Goal: Information Seeking & Learning: Learn about a topic

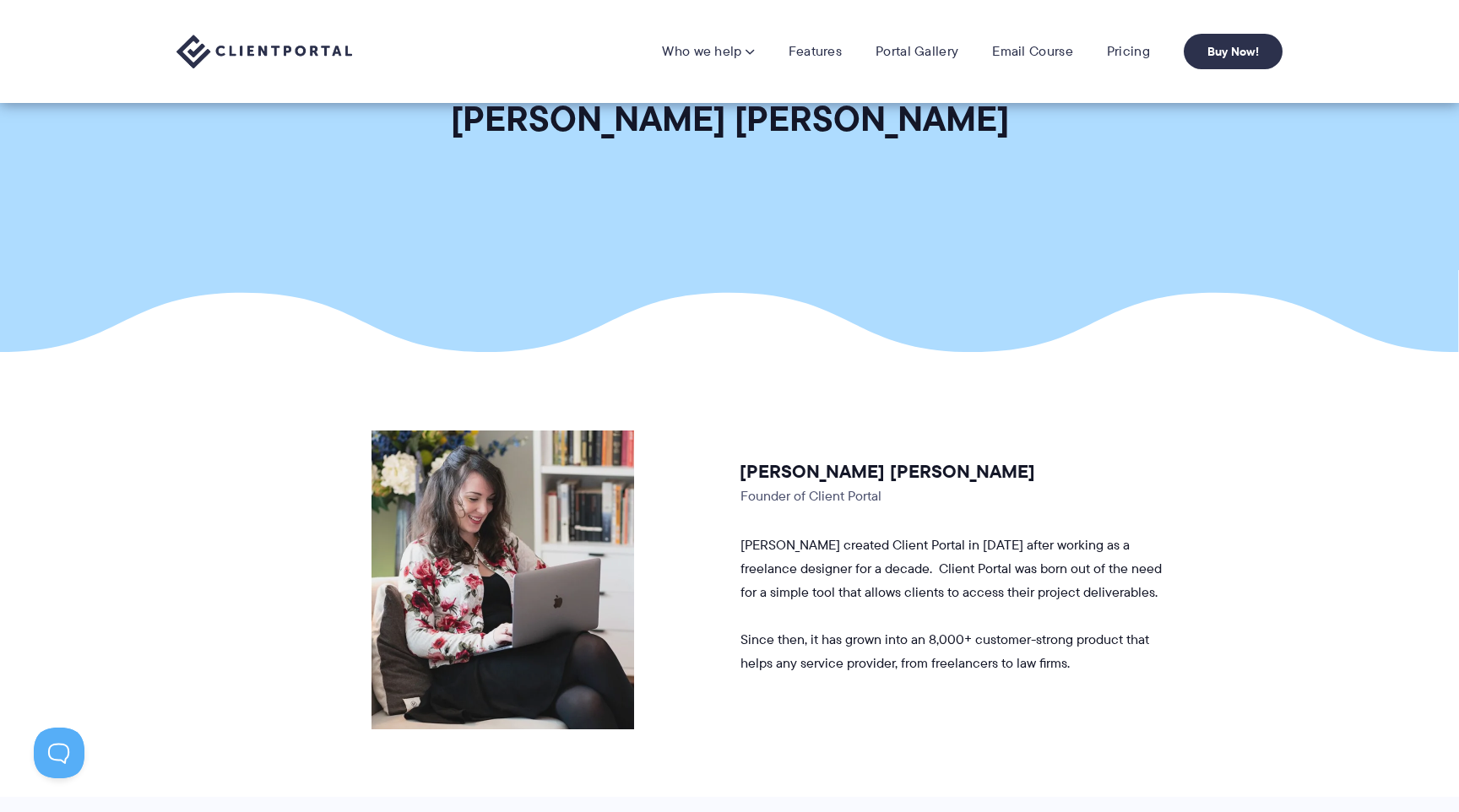
click at [767, 471] on h3 "Laura Elizabeth" at bounding box center [951, 471] width 424 height 23
drag, startPoint x: 767, startPoint y: 471, endPoint x: 835, endPoint y: 471, distance: 68.0
click at [835, 471] on h3 "Laura Elizabeth" at bounding box center [951, 471] width 424 height 23
copy h3 "Laura Elizabeth"
click at [746, 499] on p "Founder of Client Portal" at bounding box center [951, 496] width 422 height 23
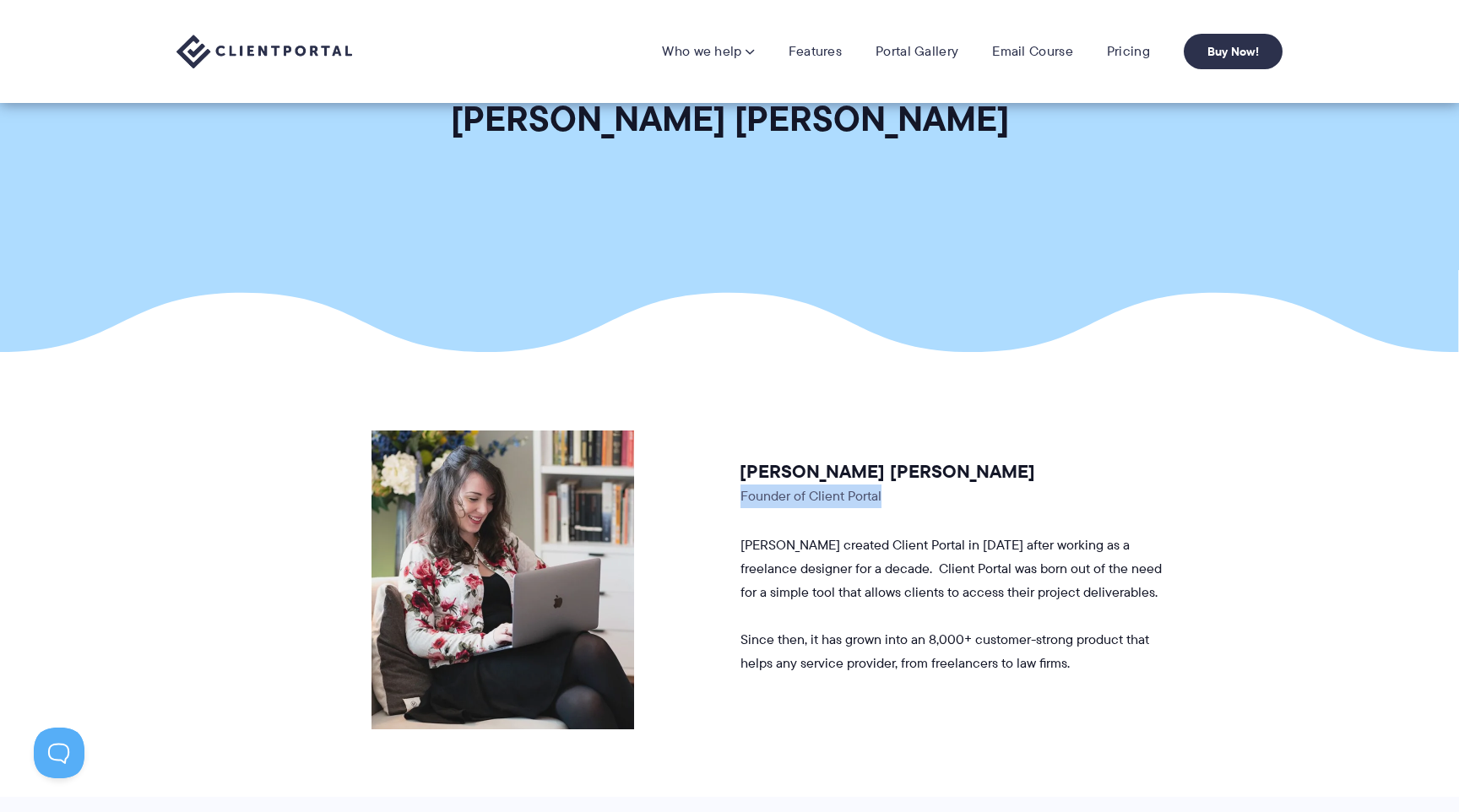
drag, startPoint x: 746, startPoint y: 499, endPoint x: 872, endPoint y: 499, distance: 126.0
click at [872, 499] on p "Founder of Client Portal" at bounding box center [951, 496] width 422 height 23
copy p "Founder of Client Portal"
